Goal: Find specific page/section: Find specific page/section

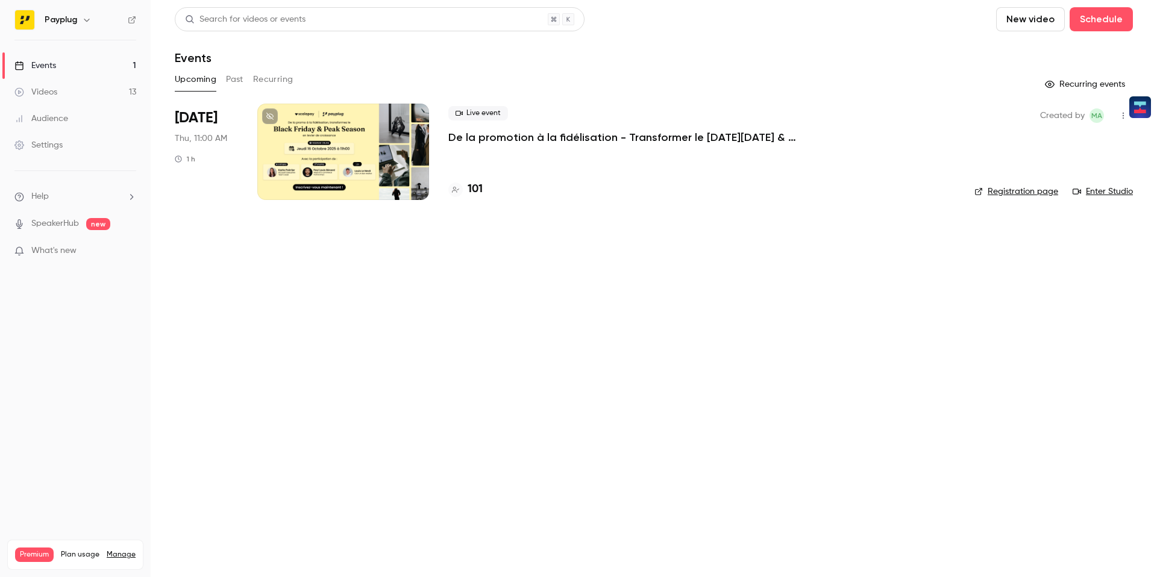
click at [363, 161] on div at bounding box center [343, 152] width 172 height 96
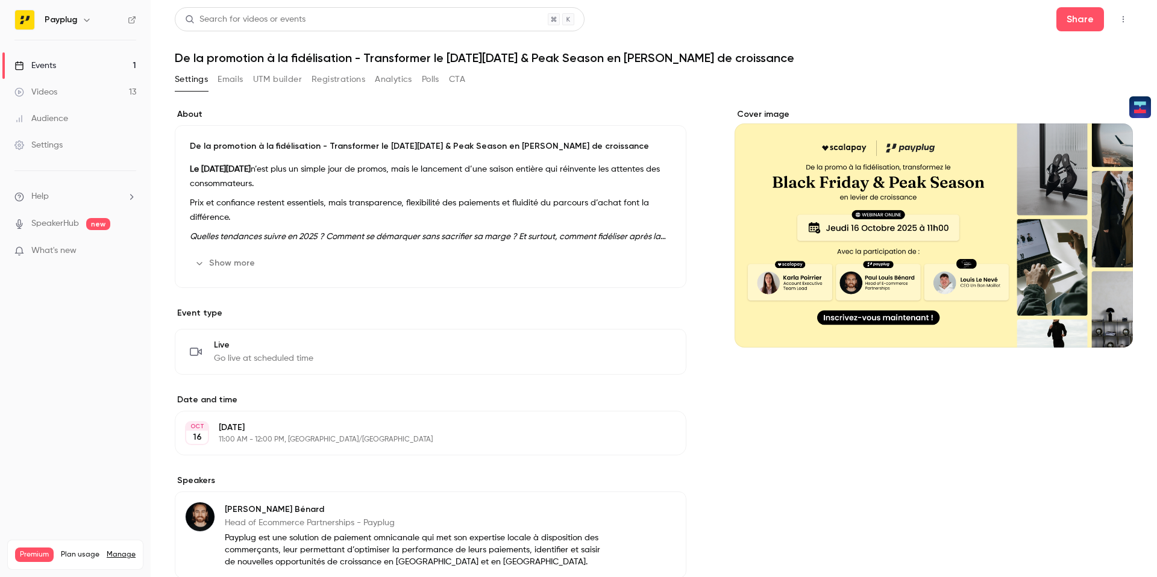
click at [346, 86] on button "Registrations" at bounding box center [338, 79] width 54 height 19
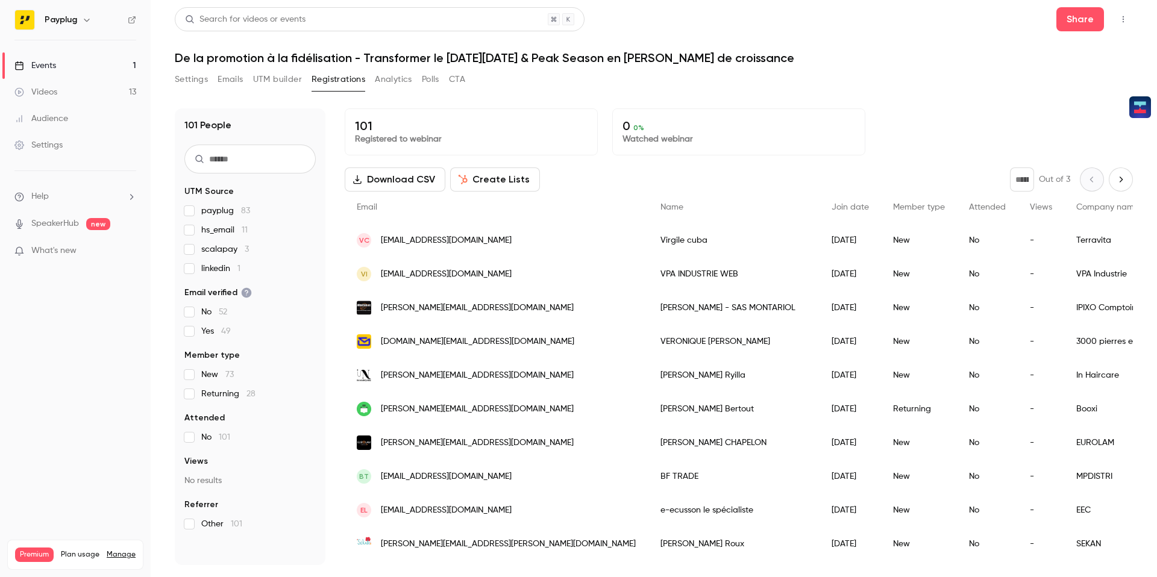
click at [232, 81] on button "Emails" at bounding box center [229, 79] width 25 height 19
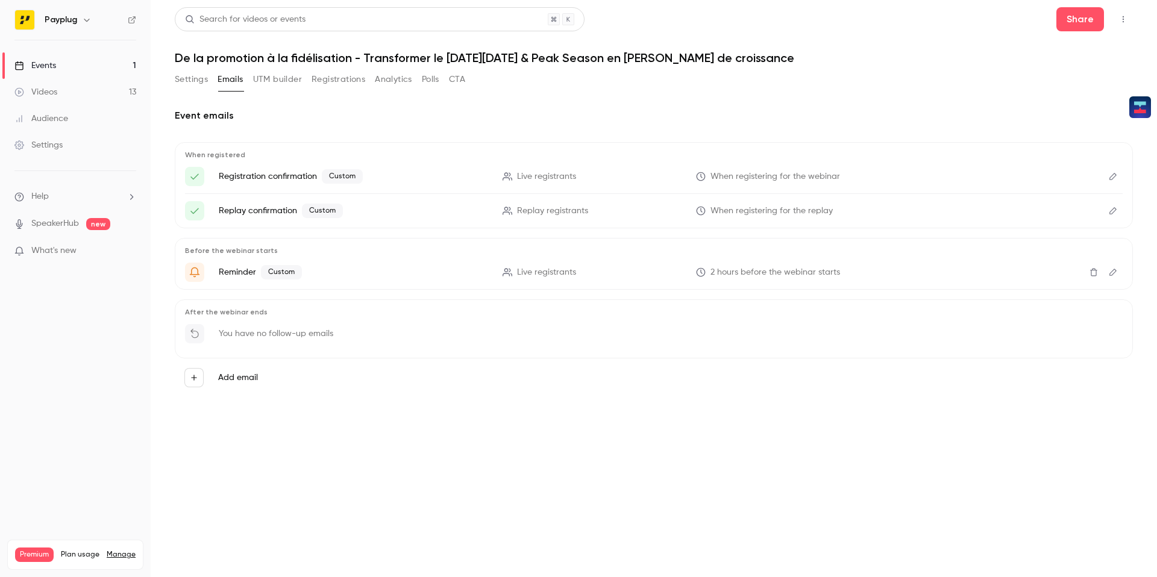
click at [208, 81] on button "Settings" at bounding box center [191, 79] width 33 height 19
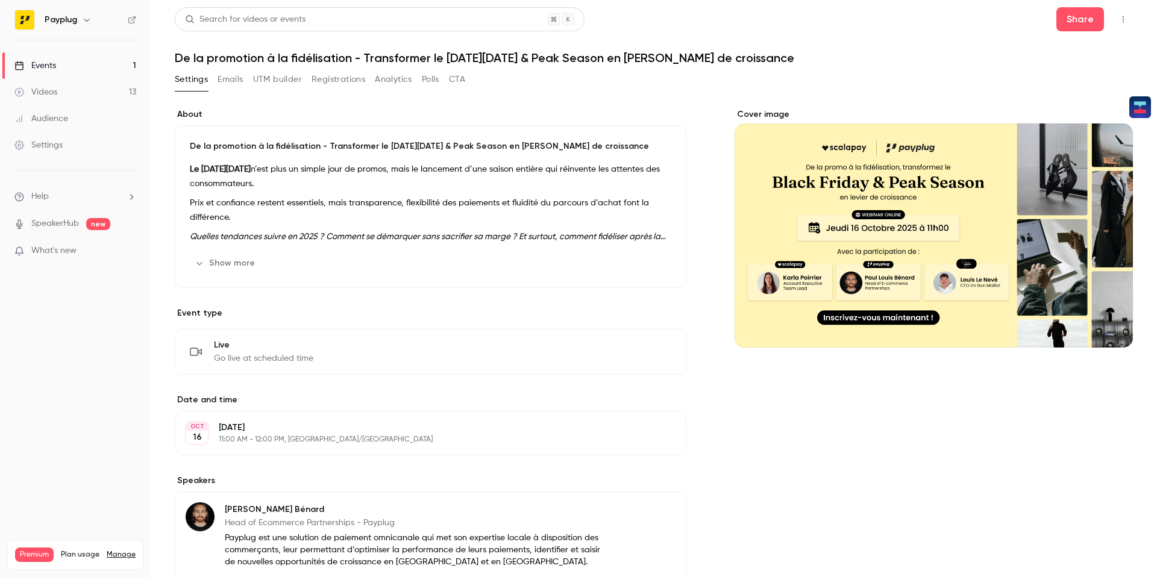
click at [382, 229] on p "Quelles tendances suivre en 2025 ? Comment se démarquer sans sacrifier sa marge…" at bounding box center [430, 236] width 481 height 14
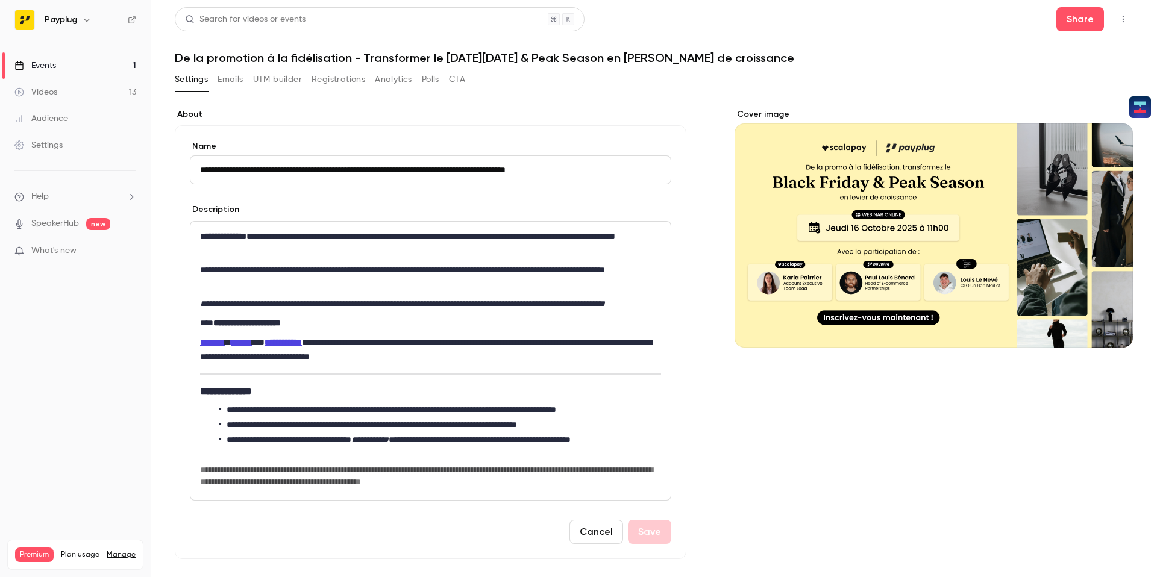
click at [330, 86] on button "Registrations" at bounding box center [338, 79] width 54 height 19
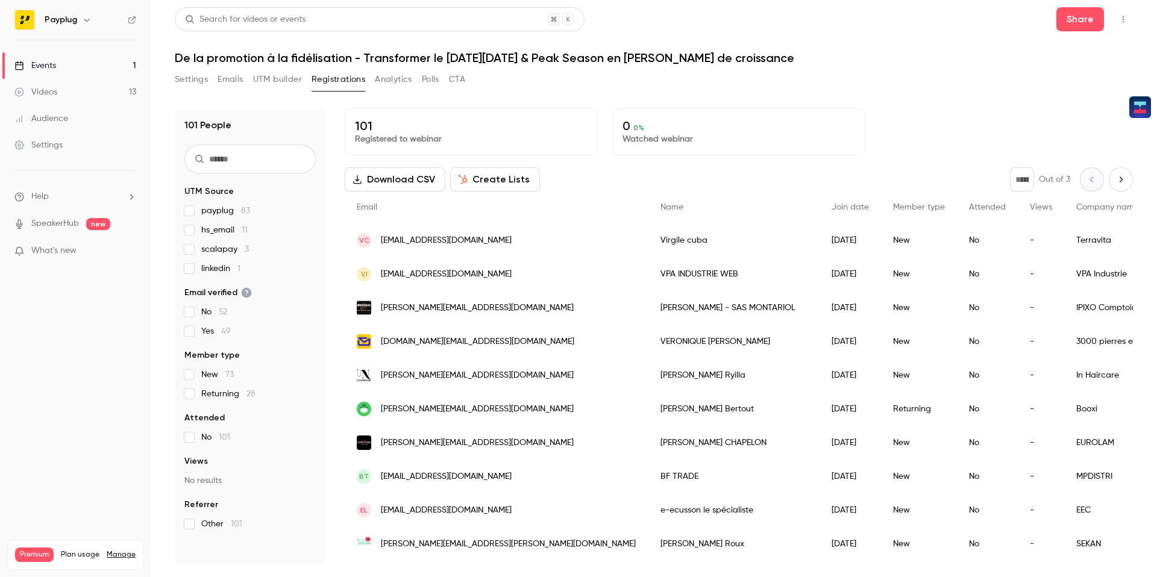
click at [290, 74] on button "UTM builder" at bounding box center [277, 79] width 49 height 19
